Goal: Transaction & Acquisition: Purchase product/service

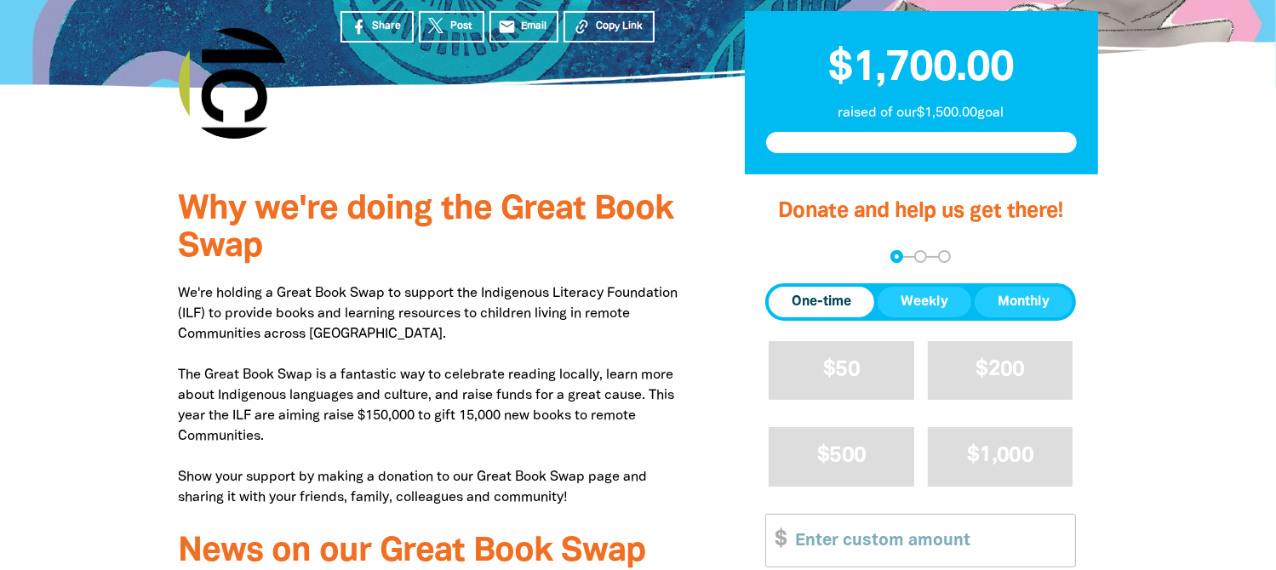
scroll to position [426, 0]
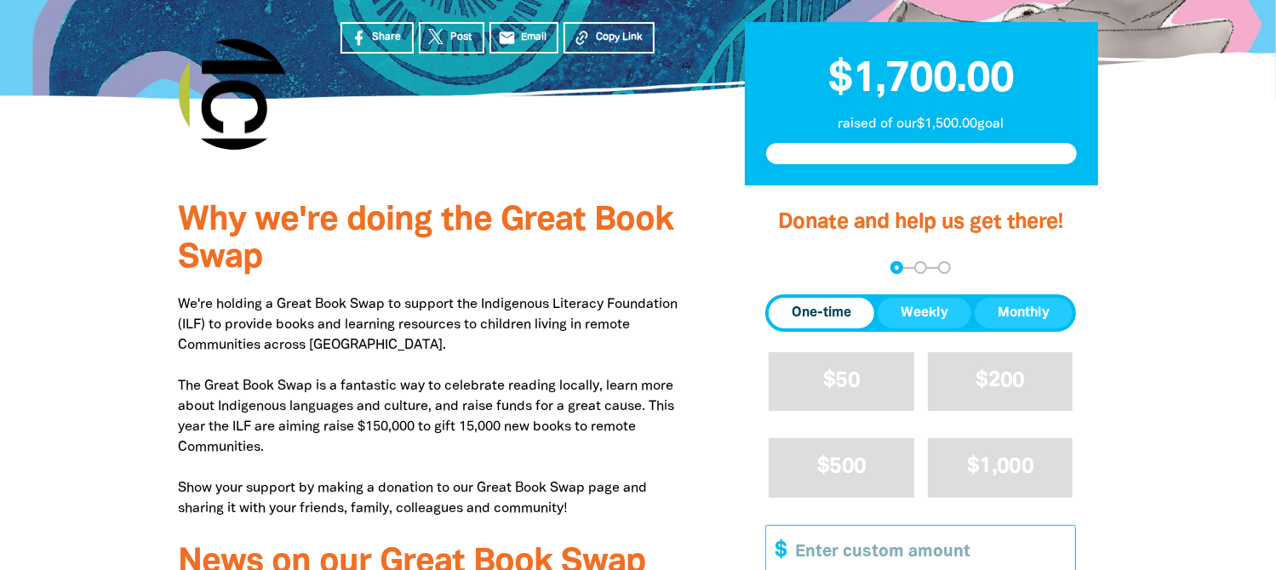
click at [809, 526] on input "Other Amount" at bounding box center [929, 552] width 292 height 52
type input "1"
type input "20"
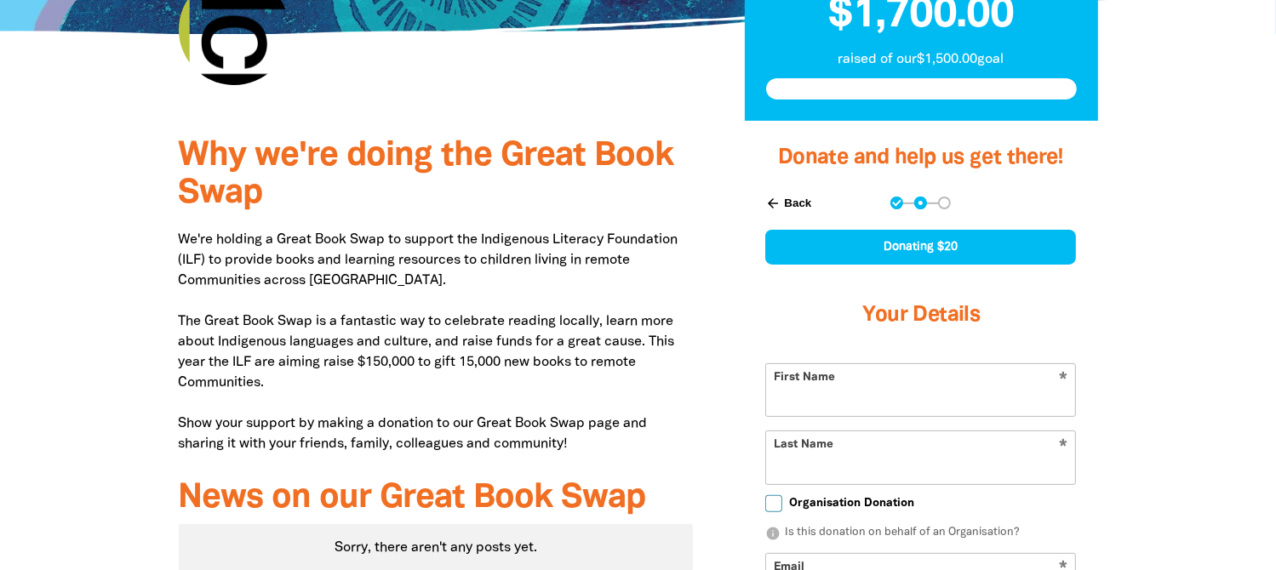
scroll to position [545, 0]
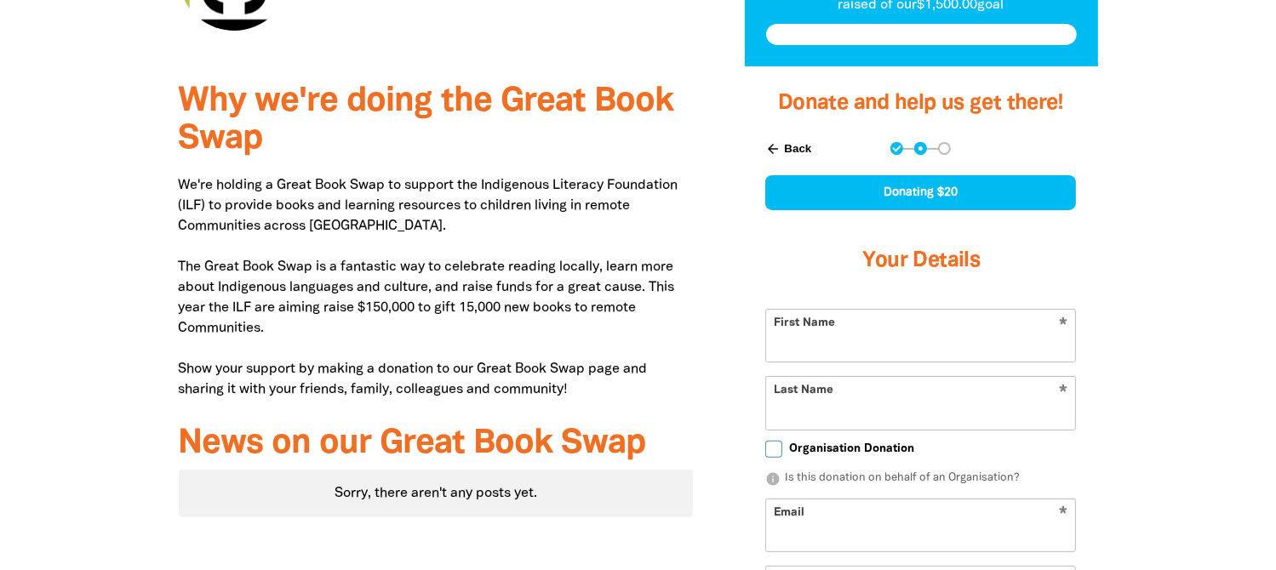
select select "AU"
click at [814, 310] on input "First Name" at bounding box center [920, 336] width 309 height 52
type input "[PERSON_NAME]"
type input "[EMAIL_ADDRESS][PERSON_NAME][DOMAIN_NAME]"
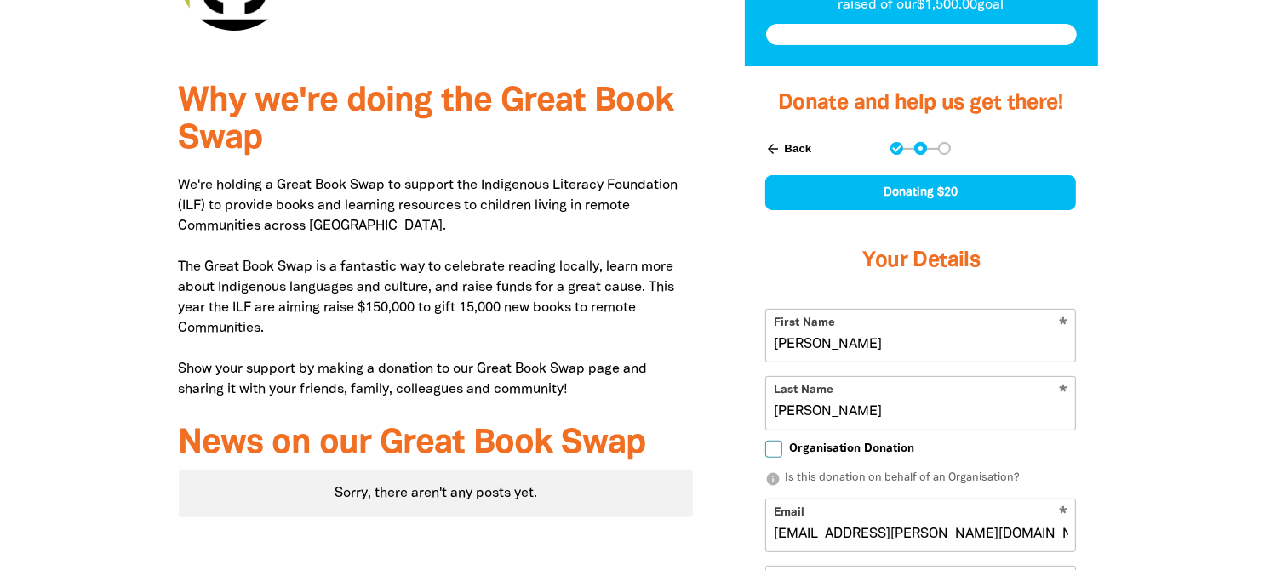
type input "[PHONE_NUMBER]"
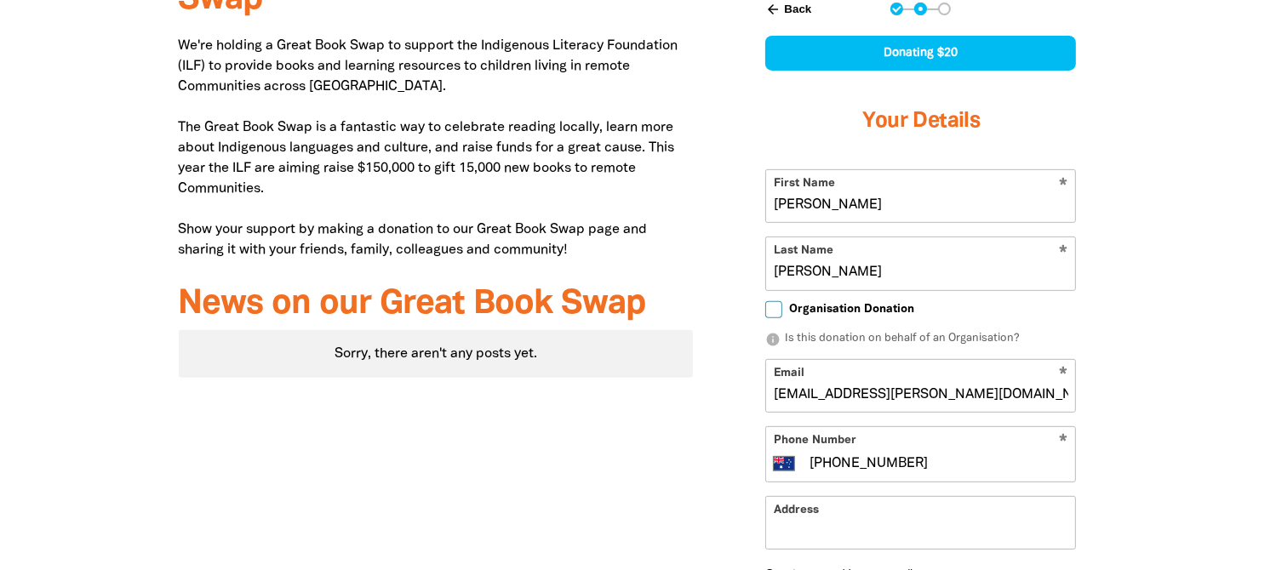
scroll to position [715, 0]
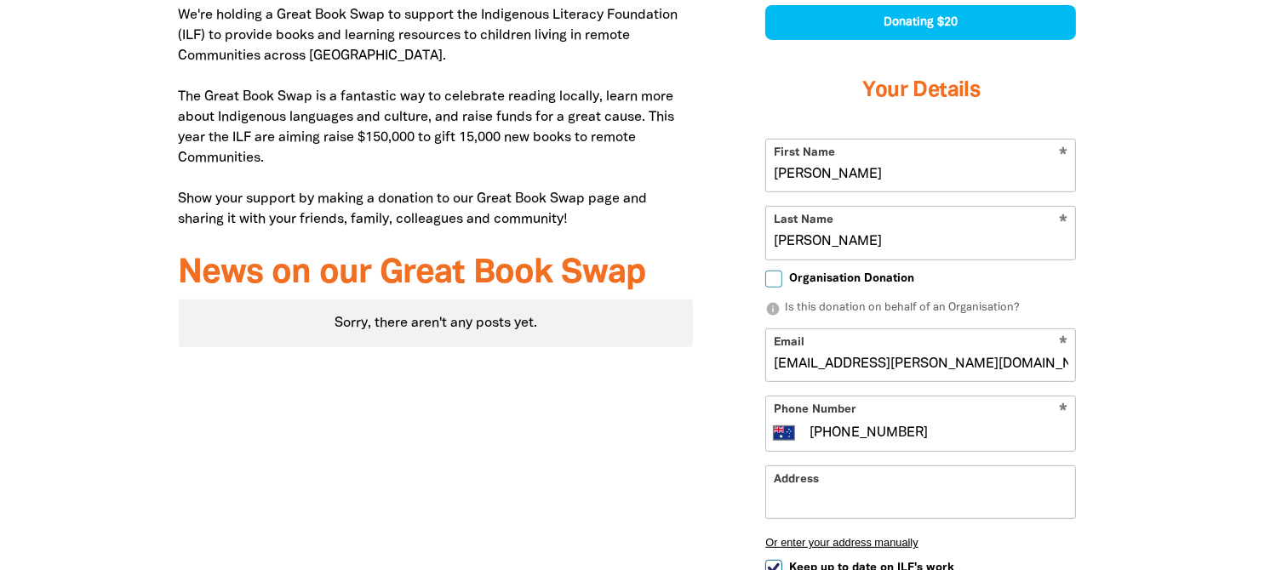
click at [771, 271] on input "Organisation Donation" at bounding box center [773, 279] width 17 height 17
checkbox input "true"
select select "AU"
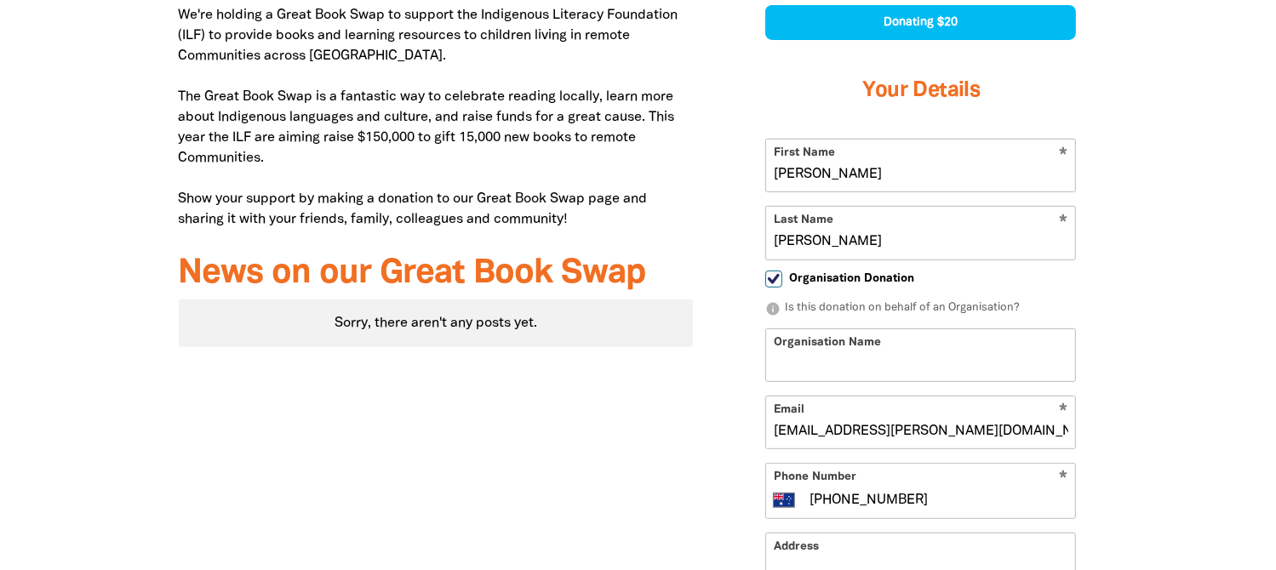
click at [800, 330] on input "Organisation Name" at bounding box center [920, 356] width 309 height 52
type input "[PERSON_NAME] [PERSON_NAME]"
click at [850, 534] on input "Address" at bounding box center [920, 560] width 309 height 52
type input "[STREET_ADDRESS]"
click at [698, 469] on div "Why we're doing the Great Book Swap We're holding a Great Book Swap to support …" at bounding box center [436, 470] width 566 height 1149
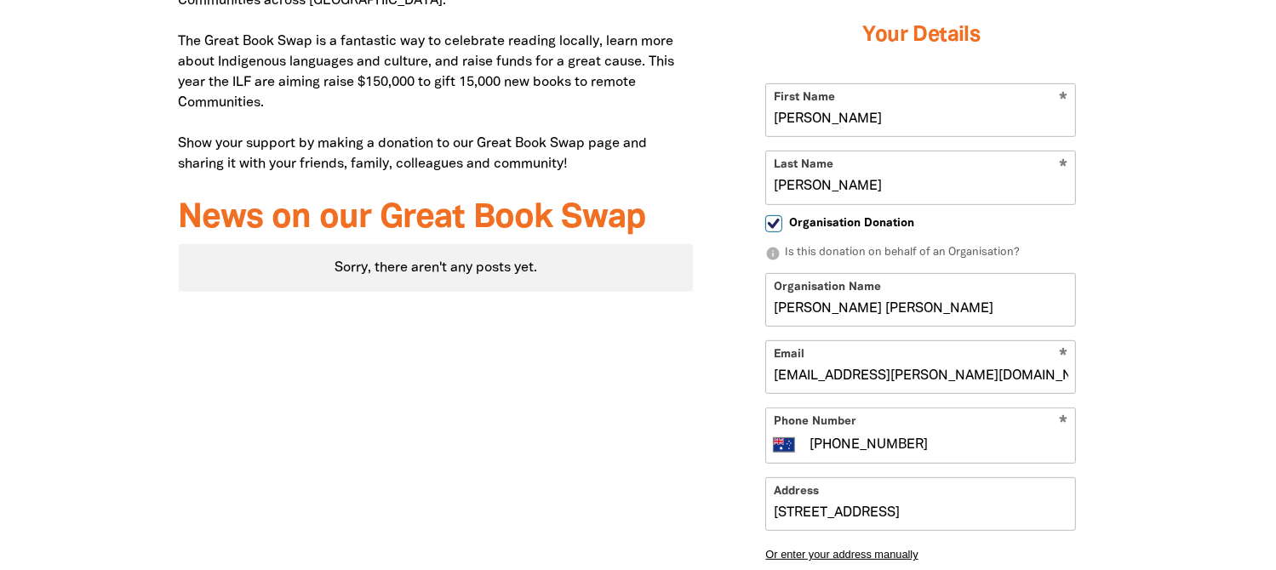
scroll to position [800, 0]
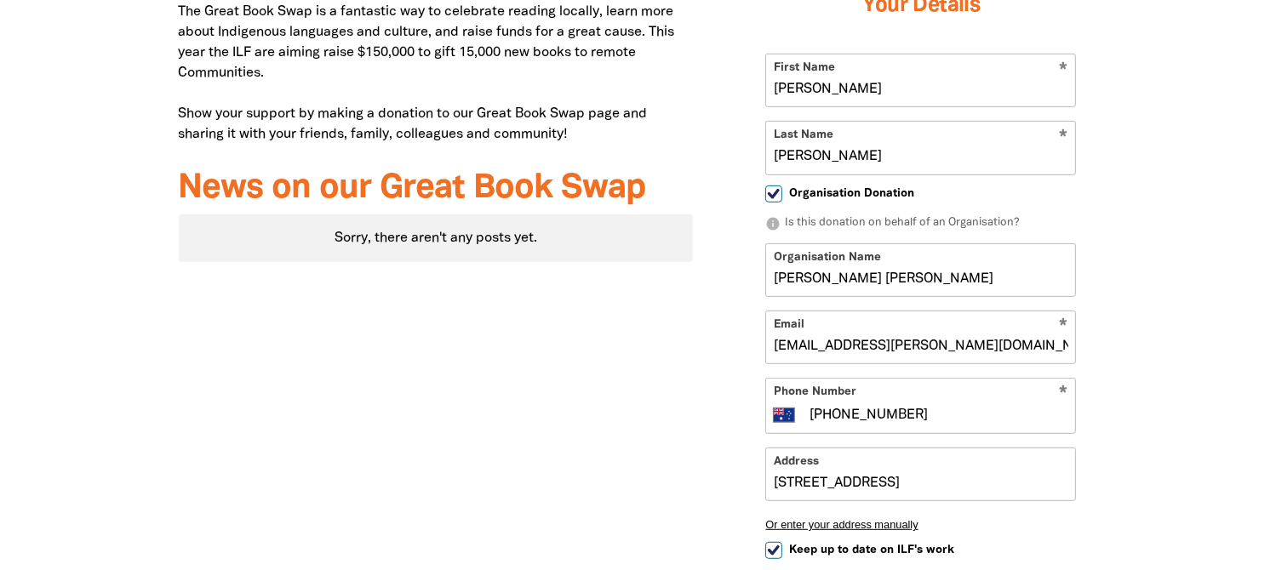
click at [766, 542] on input "Keep up to date on ILF's work" at bounding box center [773, 550] width 17 height 17
checkbox input "false"
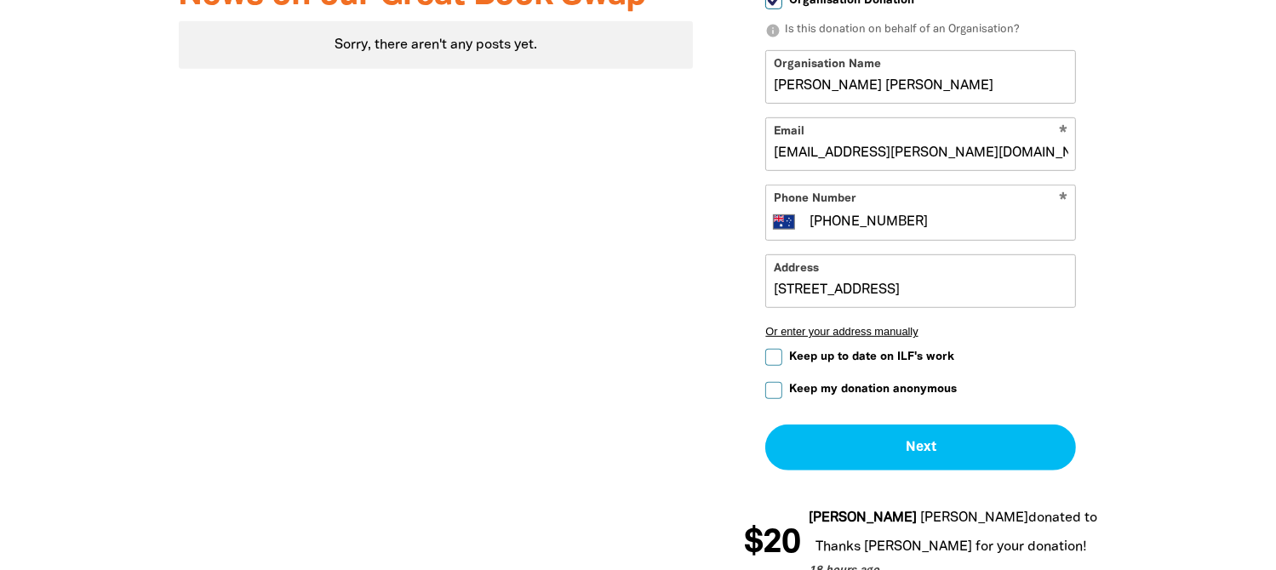
scroll to position [1056, 0]
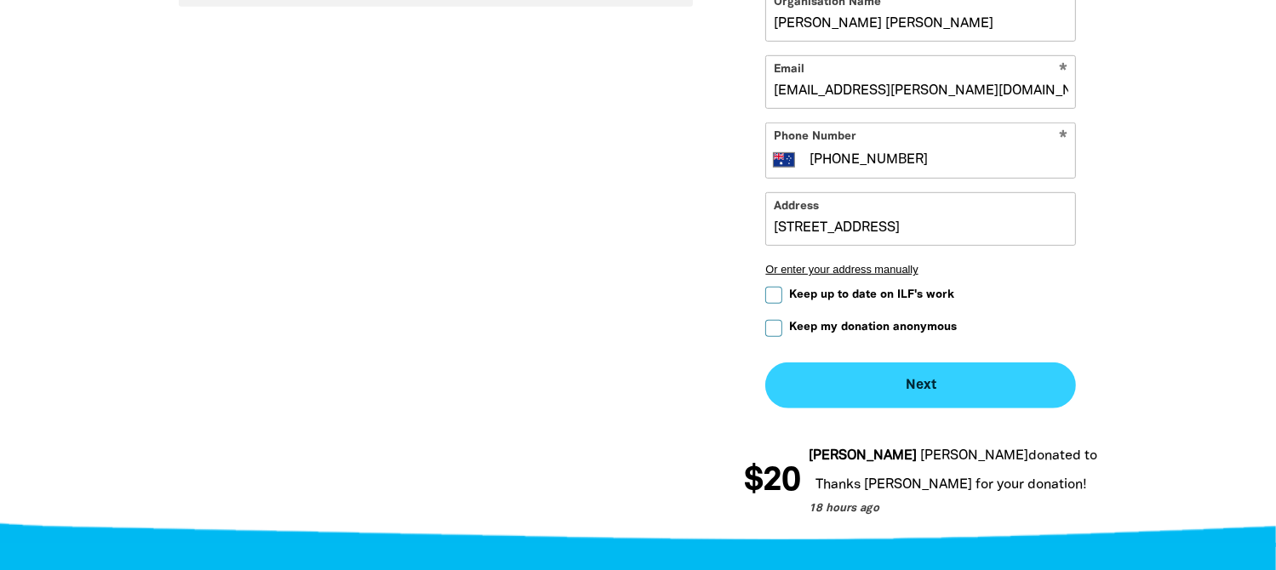
click at [847, 363] on button "Next chevron_right" at bounding box center [920, 386] width 311 height 46
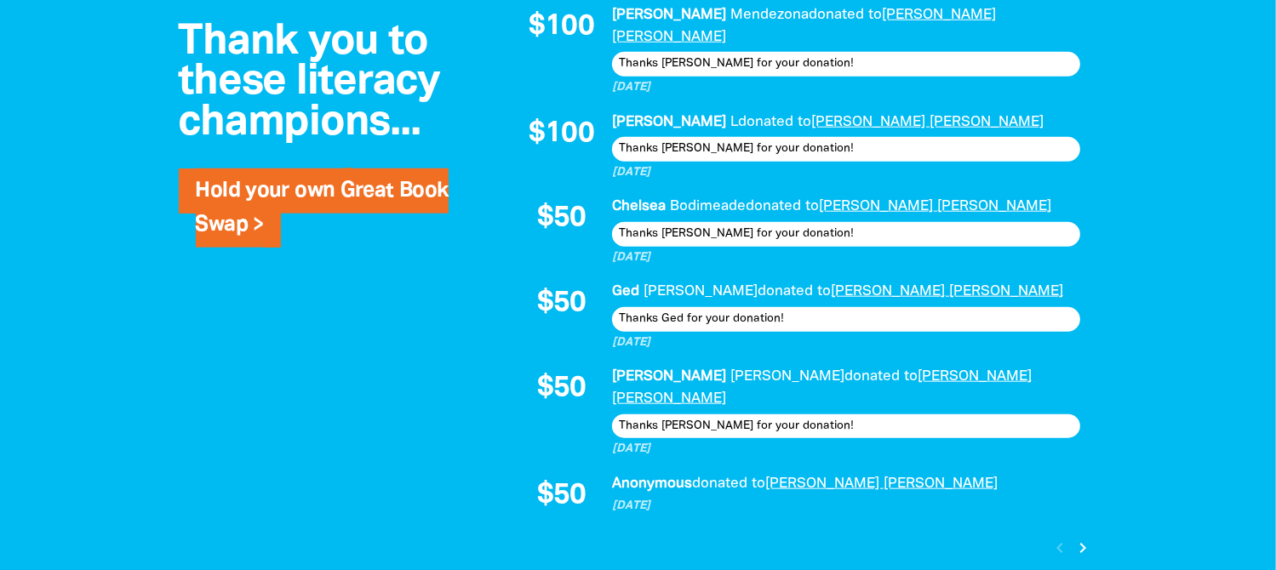
scroll to position [1834, 0]
